Goal: Task Accomplishment & Management: Manage account settings

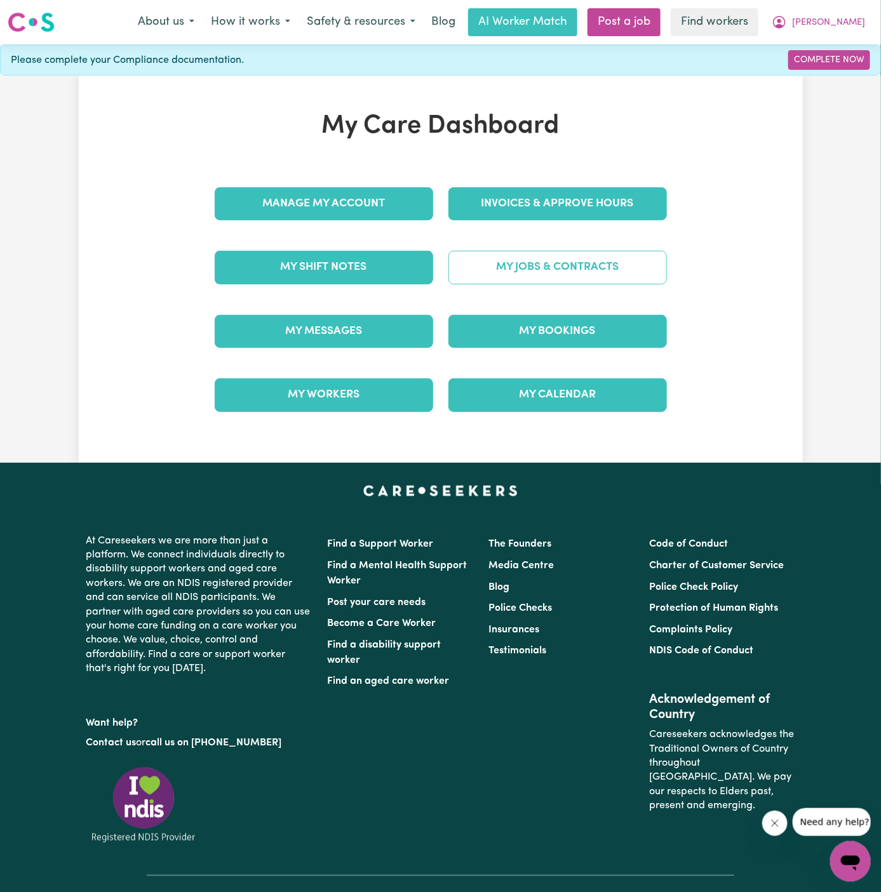
click at [507, 267] on link "My Jobs & Contracts" at bounding box center [557, 267] width 218 height 33
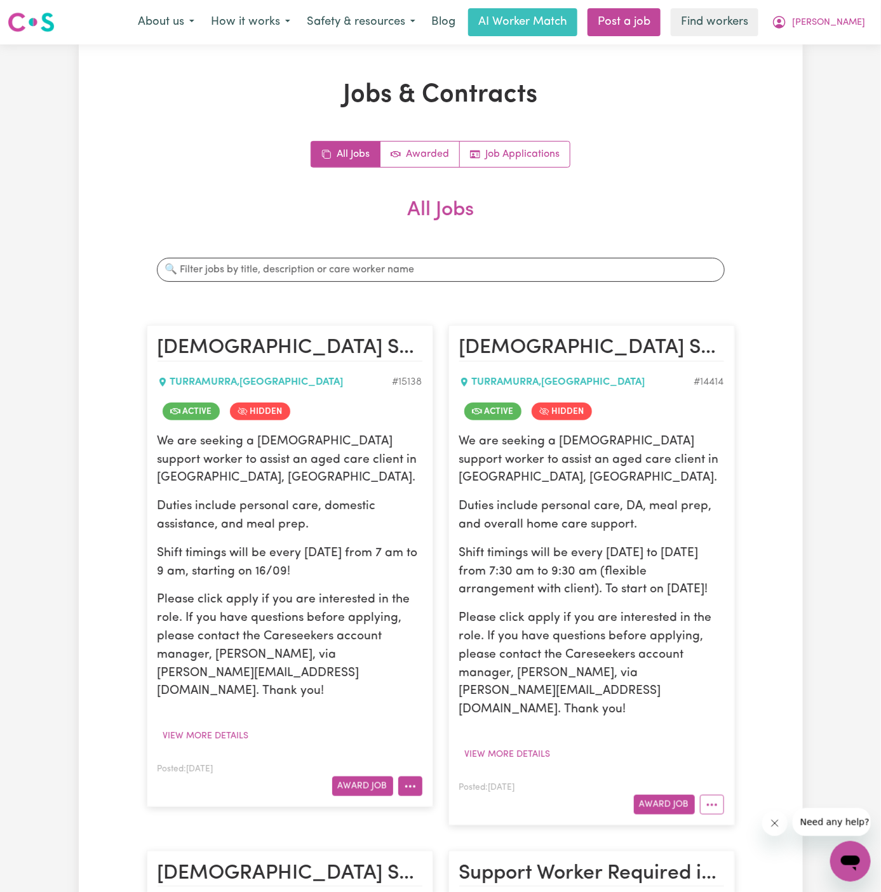
click at [404, 781] on icon "More options" at bounding box center [410, 787] width 13 height 13
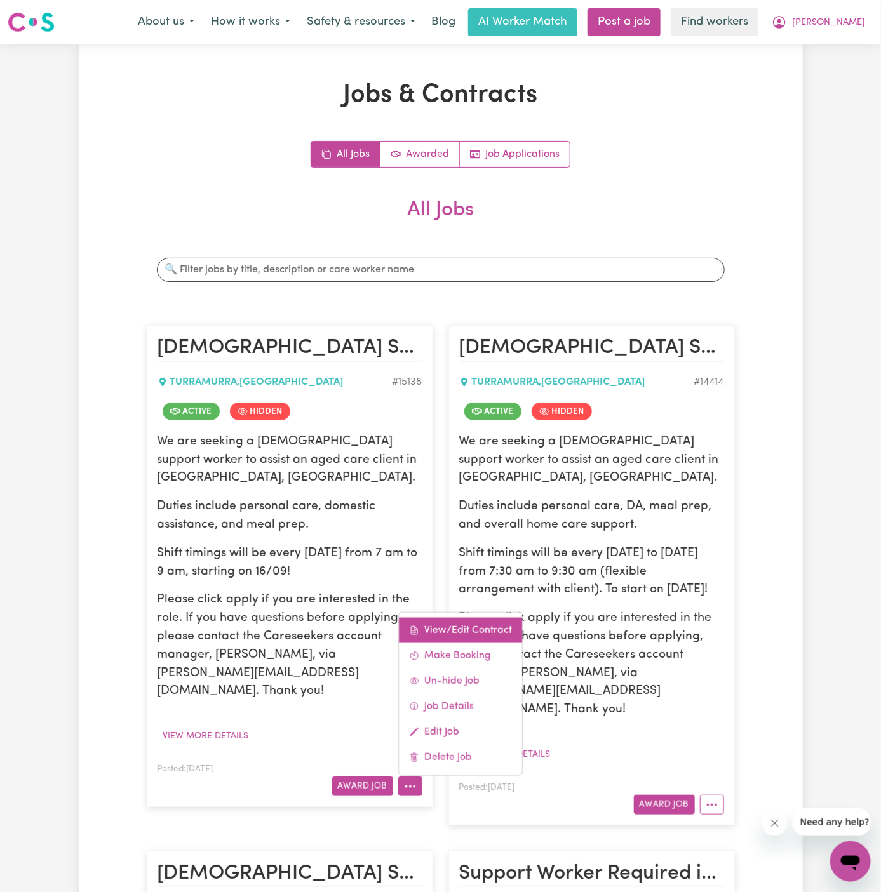
click at [462, 618] on link "View/Edit Contract" at bounding box center [460, 630] width 123 height 25
select select "WEEKDAY_DAYTIME"
select select "ASSISTANCE_SELF_CARE"
select select "ONE"
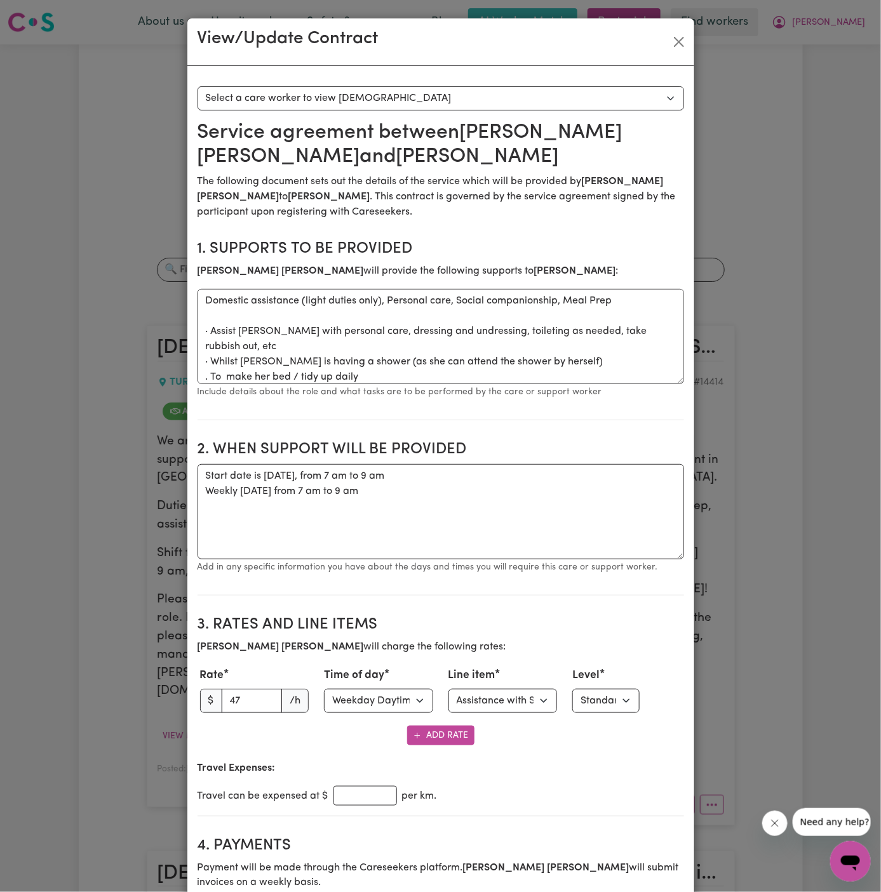
scroll to position [145, 0]
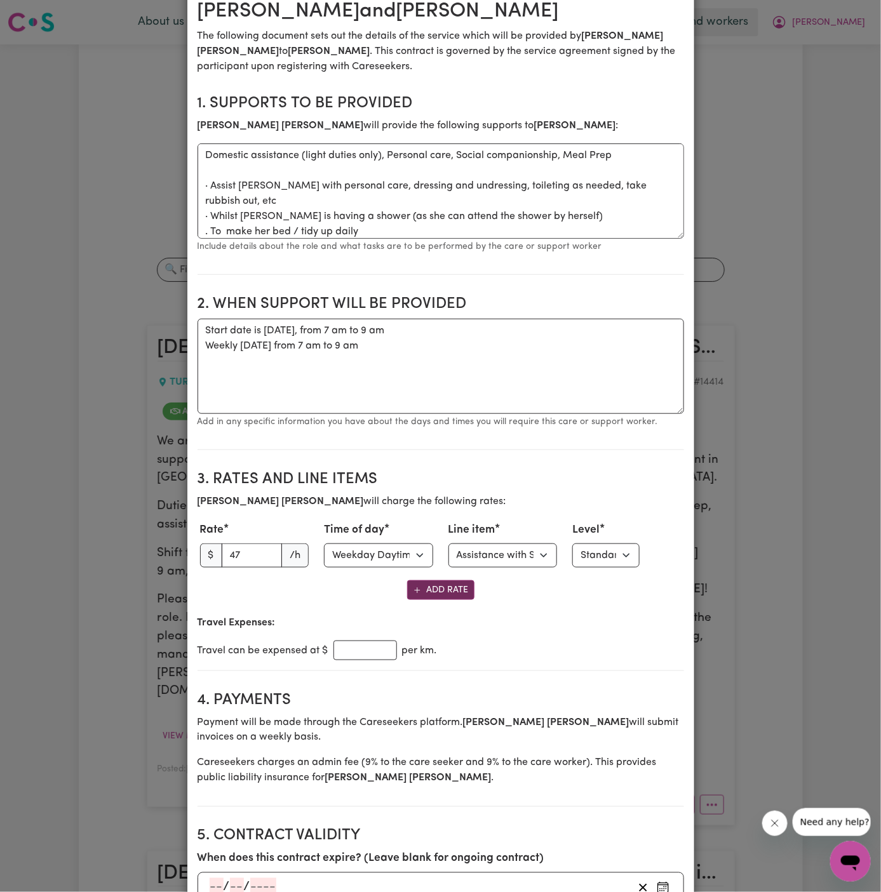
click at [443, 592] on button "Add Rate" at bounding box center [440, 591] width 67 height 20
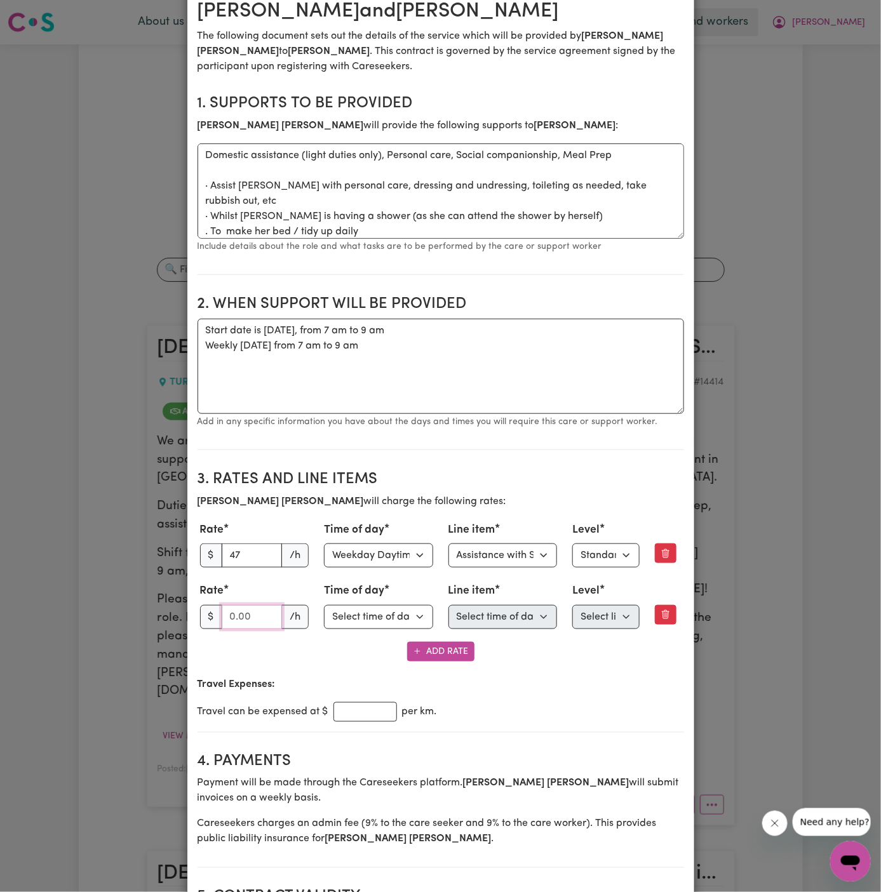
click at [228, 606] on input "number" at bounding box center [252, 617] width 61 height 24
type input "51.70"
click at [351, 617] on select "Select time of day Weekday Daytime Weekday Evening [DATE] [DATE] Public Holiday…" at bounding box center [378, 617] width 109 height 24
select select "WEEKDAY_EVENING"
click at [324, 605] on select "Select time of day Weekday Daytime Weekday Evening [DATE] [DATE] Public Holiday…" at bounding box center [378, 617] width 109 height 24
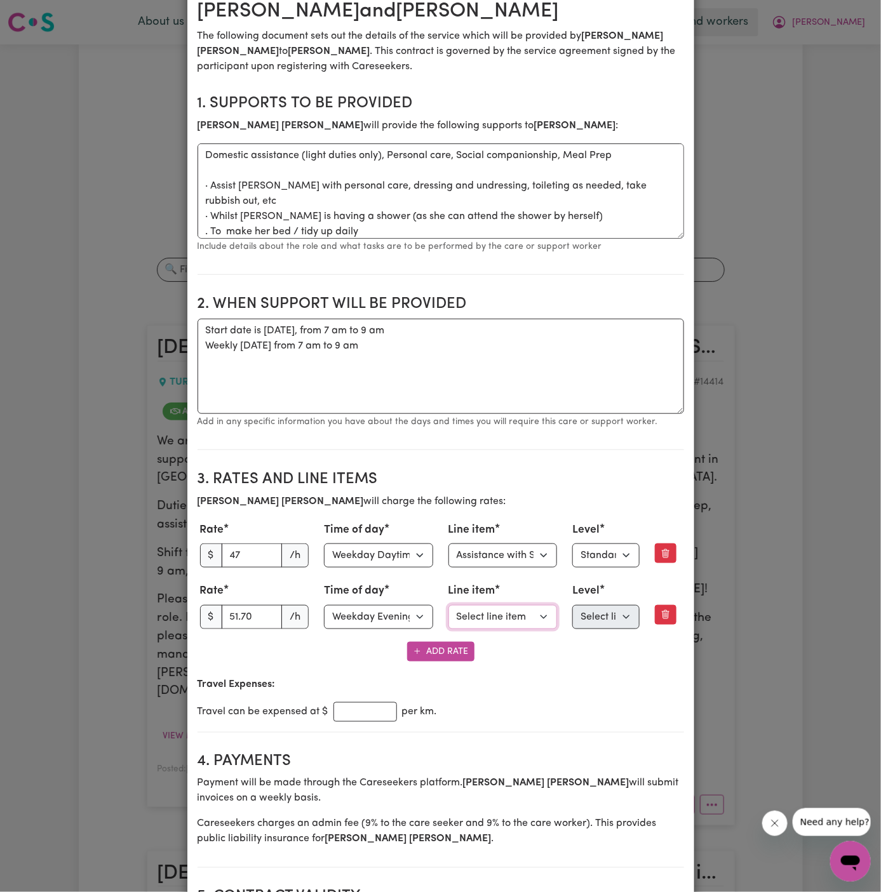
click at [502, 611] on select "Select line item Assistance with Self Care Activities Assistance with personal …" at bounding box center [502, 617] width 109 height 24
select select "ASSISTANCE_SELF_CARE"
click at [448, 605] on select "Select line item Assistance with Self Care Activities Assistance with personal …" at bounding box center [502, 617] width 109 height 24
click at [604, 612] on select "Select level Standard Level 1 High Intensity Level 2" at bounding box center [605, 617] width 67 height 24
select select "ONE"
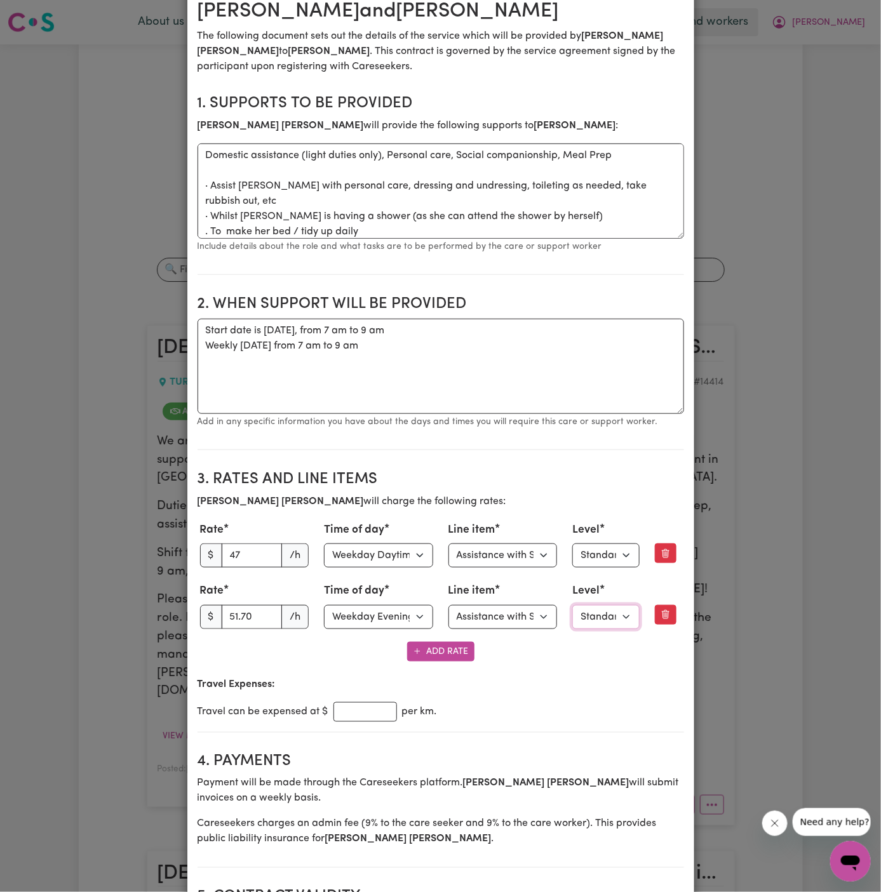
click at [572, 605] on select "Select level Standard Level 1 High Intensity Level 2" at bounding box center [605, 617] width 67 height 24
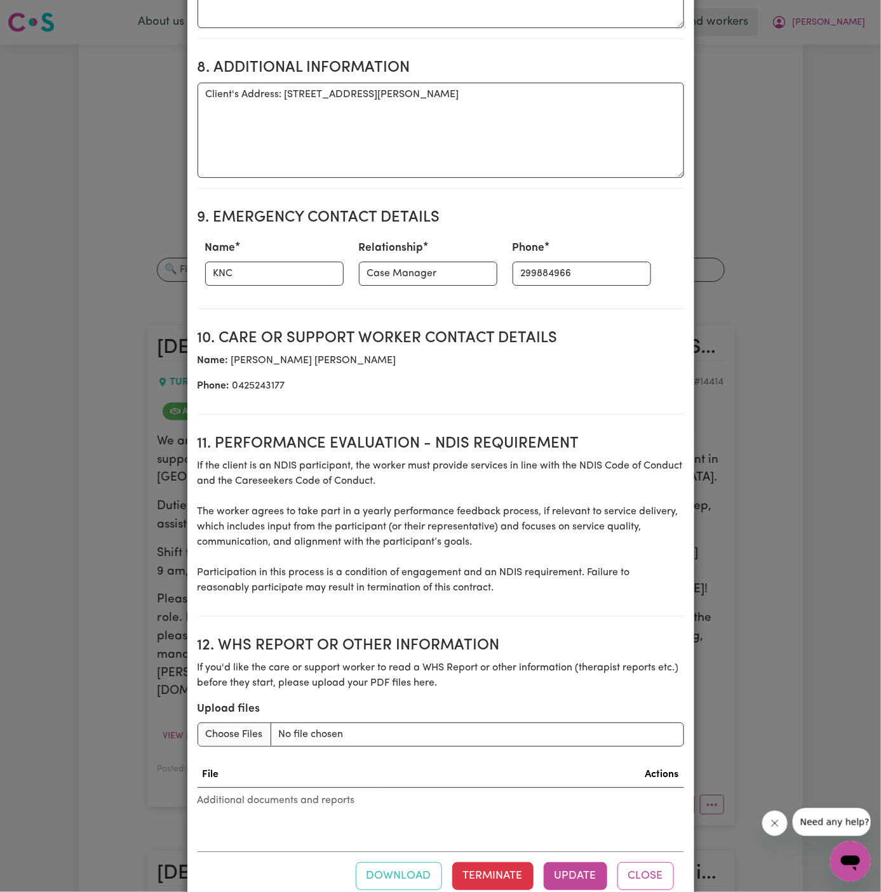
scroll to position [1413, 0]
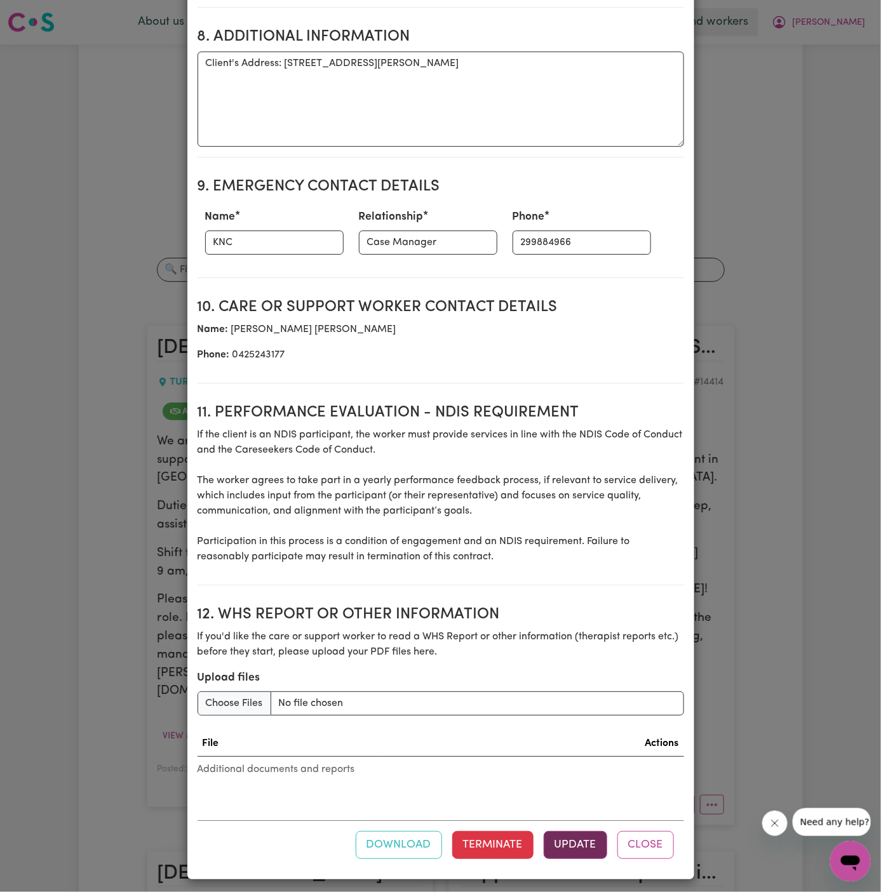
click at [588, 831] on button "Update" at bounding box center [576, 845] width 64 height 28
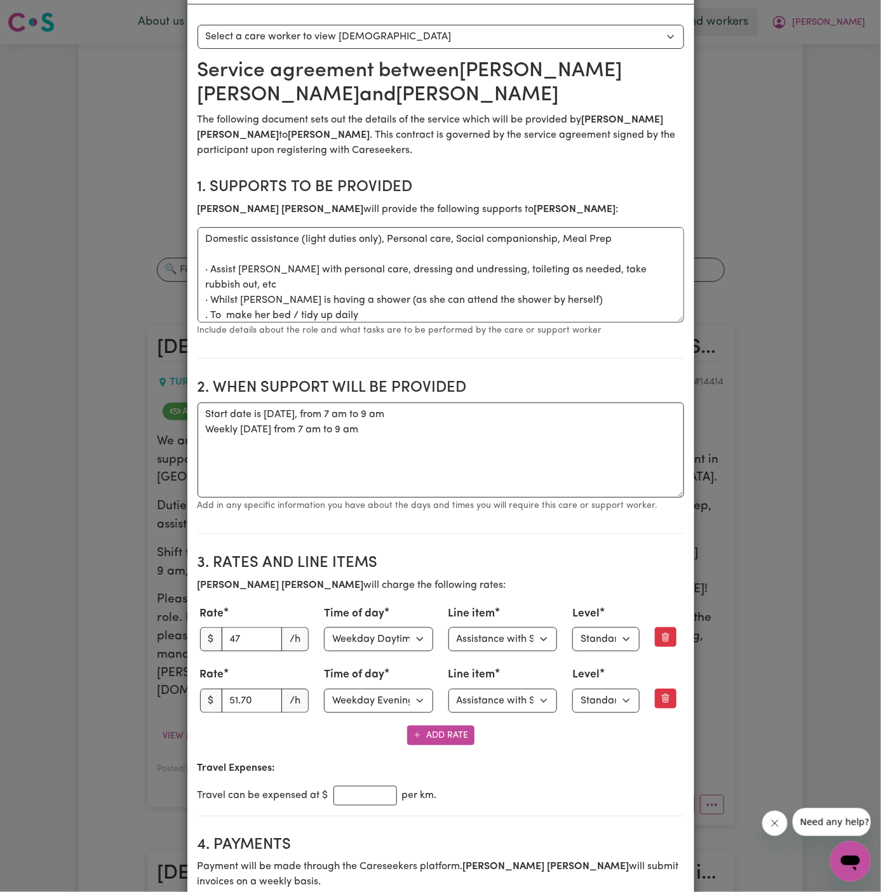
scroll to position [0, 0]
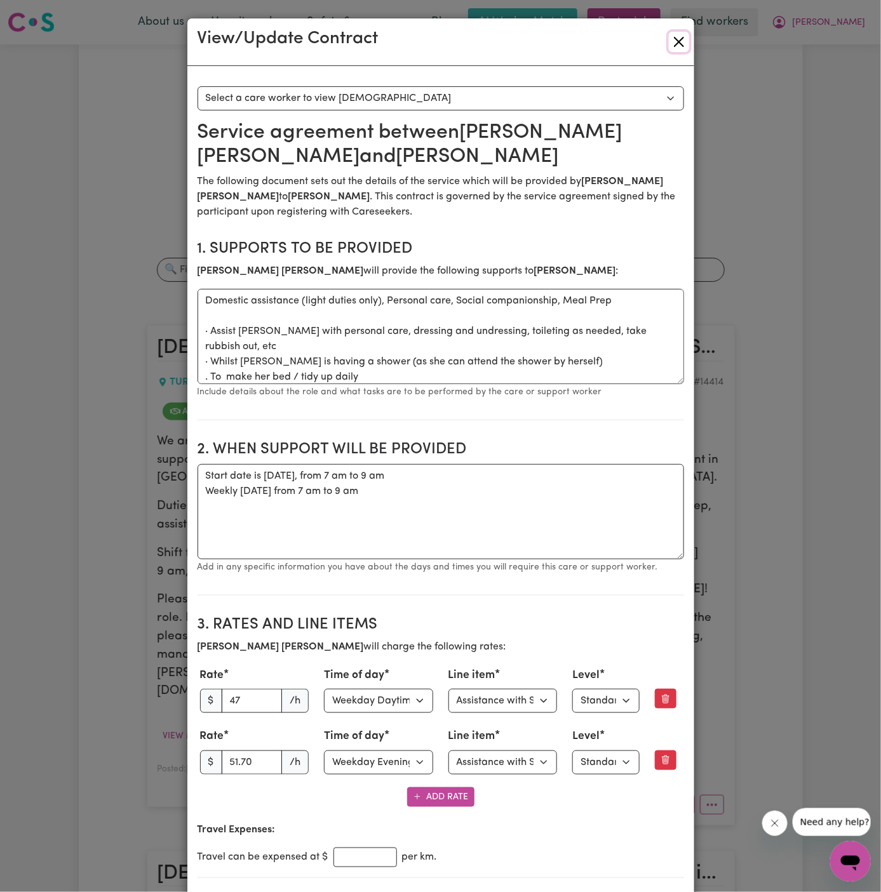
click at [680, 32] on button "Close" at bounding box center [679, 42] width 20 height 20
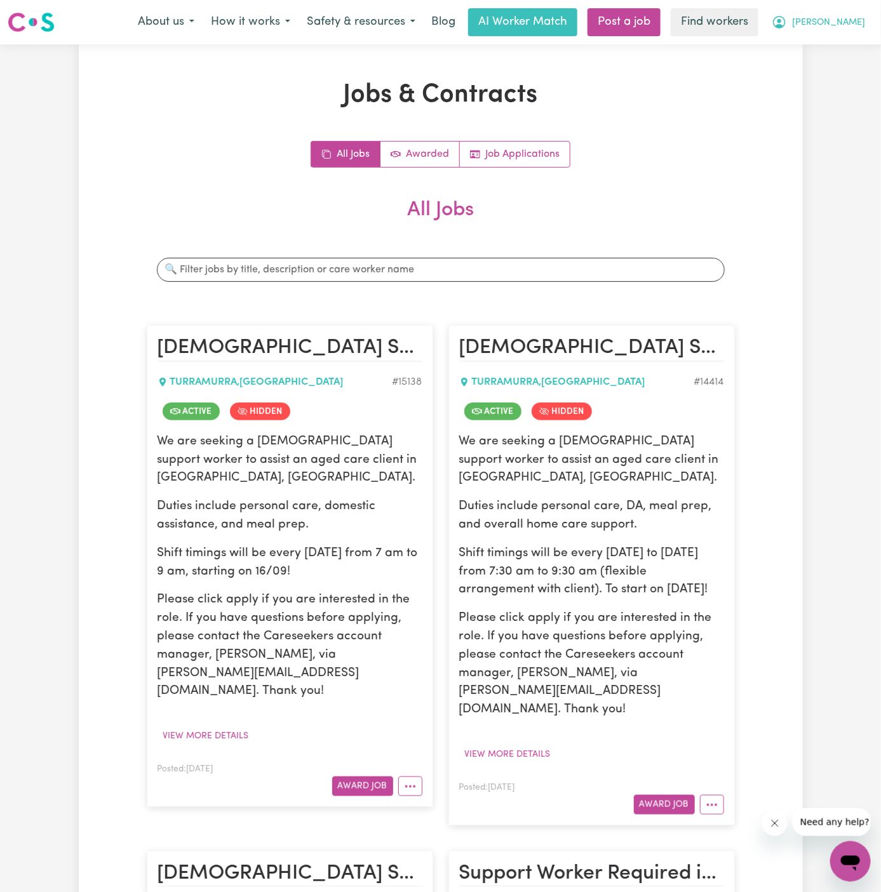
click at [843, 20] on span "[PERSON_NAME]" at bounding box center [828, 23] width 73 height 14
click at [843, 69] on link "Logout" at bounding box center [822, 73] width 100 height 24
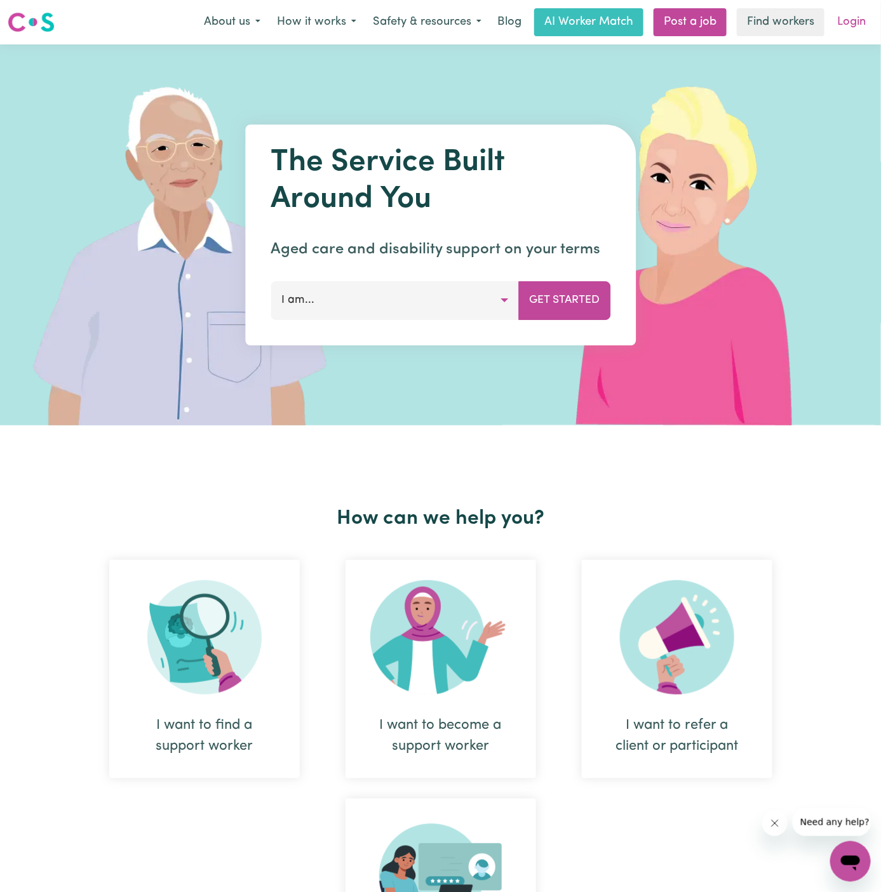
click at [854, 19] on link "Login" at bounding box center [852, 22] width 44 height 28
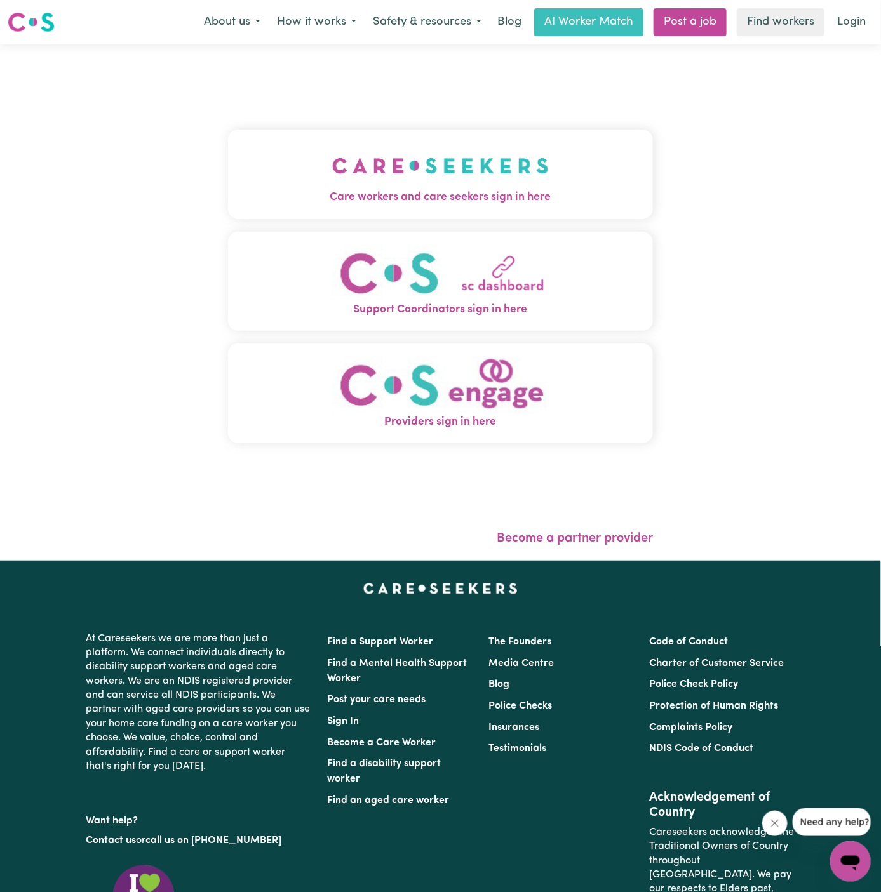
click at [387, 152] on img "Care workers and care seekers sign in here" at bounding box center [440, 165] width 217 height 47
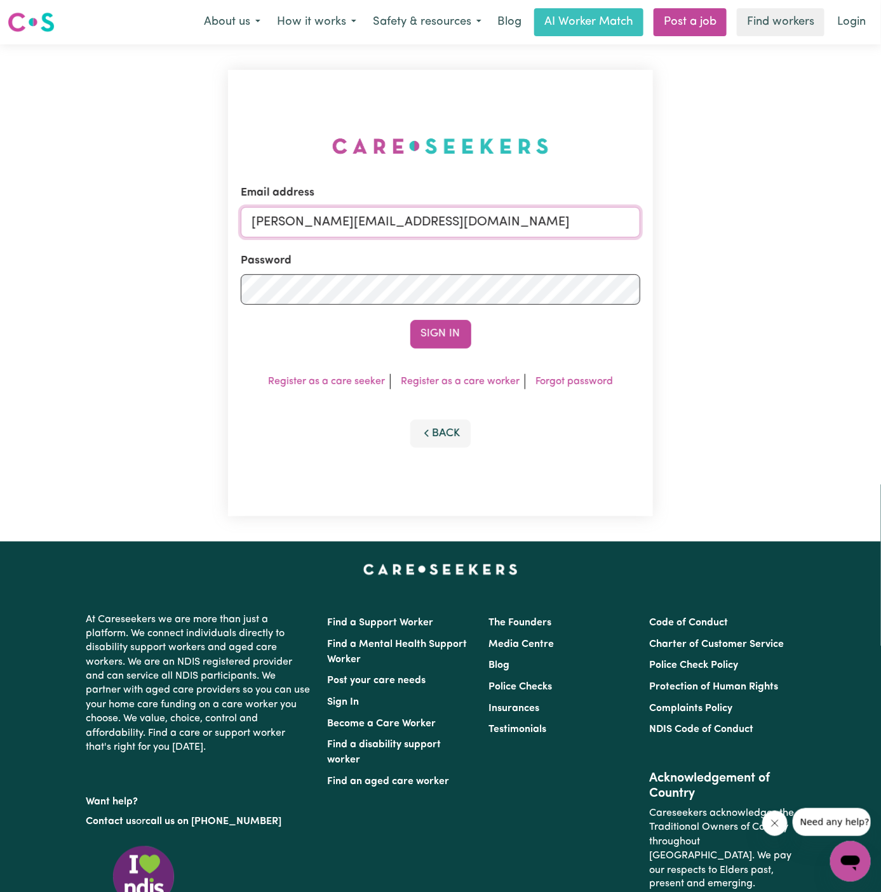
click at [485, 232] on input "[PERSON_NAME][EMAIL_ADDRESS][DOMAIN_NAME]" at bounding box center [441, 222] width 400 height 30
drag, startPoint x: 315, startPoint y: 221, endPoint x: 864, endPoint y: 220, distance: 549.4
click at [864, 220] on div "Email address [EMAIL_ADDRESS][PERSON_NAME][DOMAIN_NAME] Password Sign In Regist…" at bounding box center [440, 292] width 881 height 497
type input "superuser~[EMAIL_ADDRESS][DOMAIN_NAME]"
click at [410, 320] on button "Sign In" at bounding box center [440, 334] width 61 height 28
